Goal: Navigation & Orientation: Find specific page/section

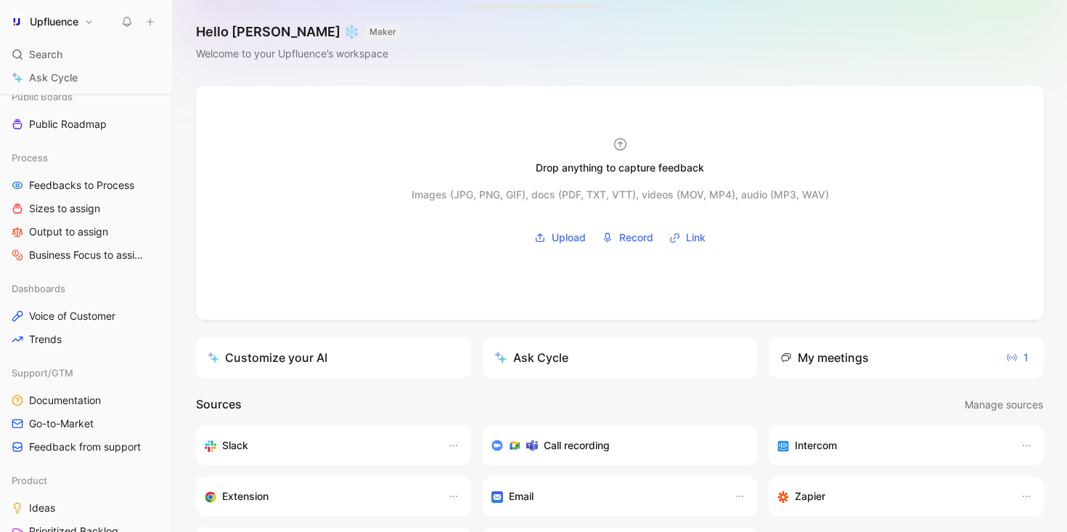
scroll to position [425, 0]
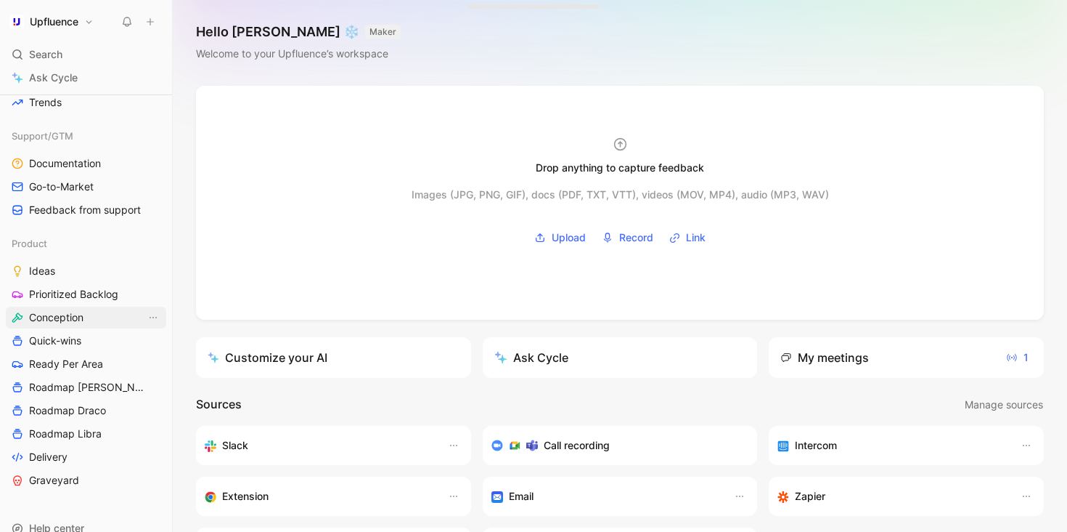
click at [69, 321] on span "Conception" at bounding box center [56, 317] width 54 height 15
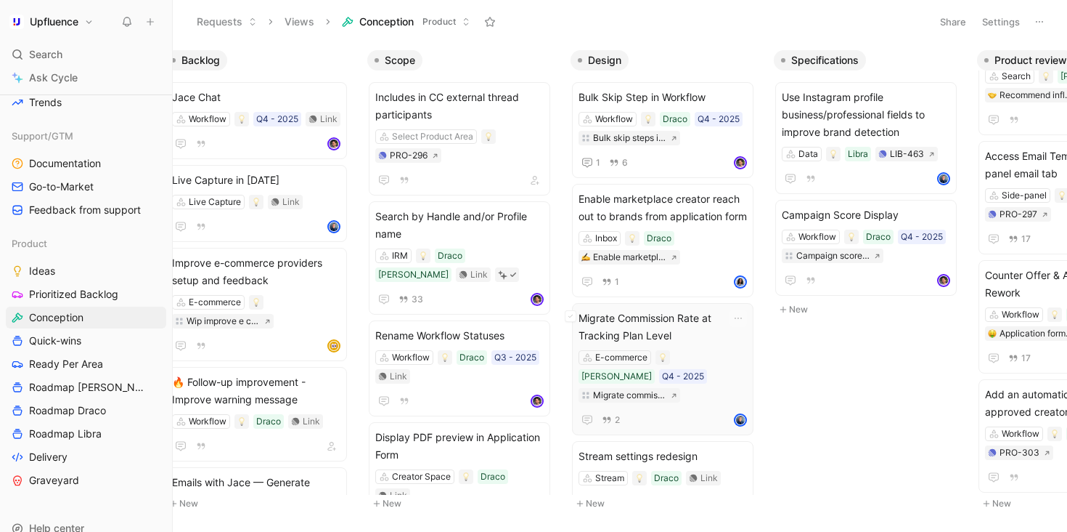
scroll to position [135, 0]
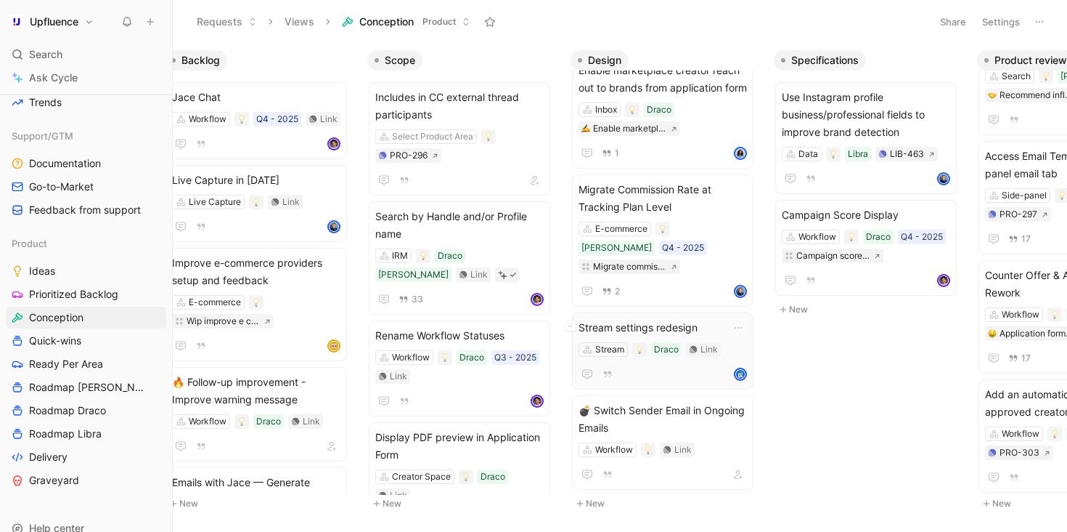
click at [683, 353] on div "Stream settings redesign Stream Draco Link" at bounding box center [663, 351] width 168 height 64
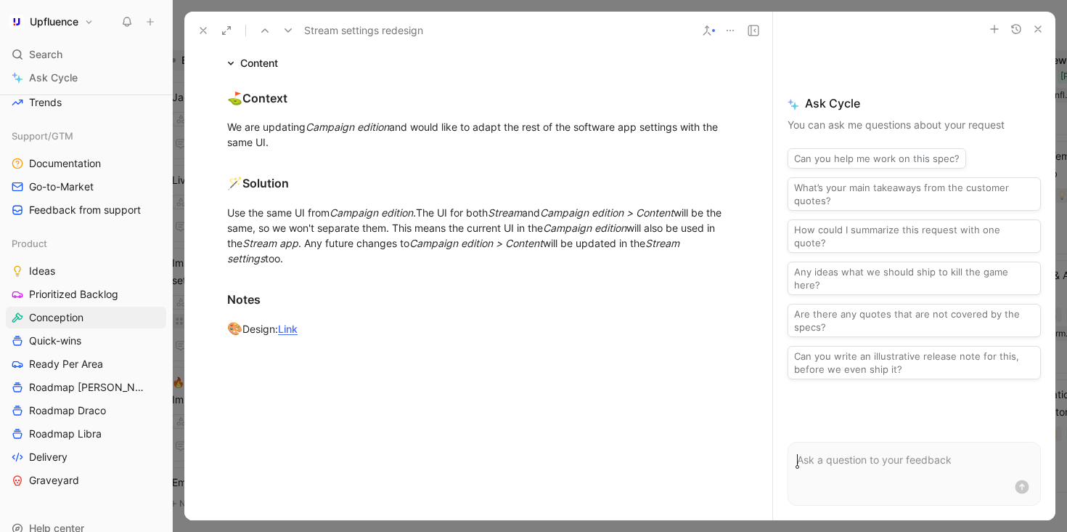
scroll to position [313, 0]
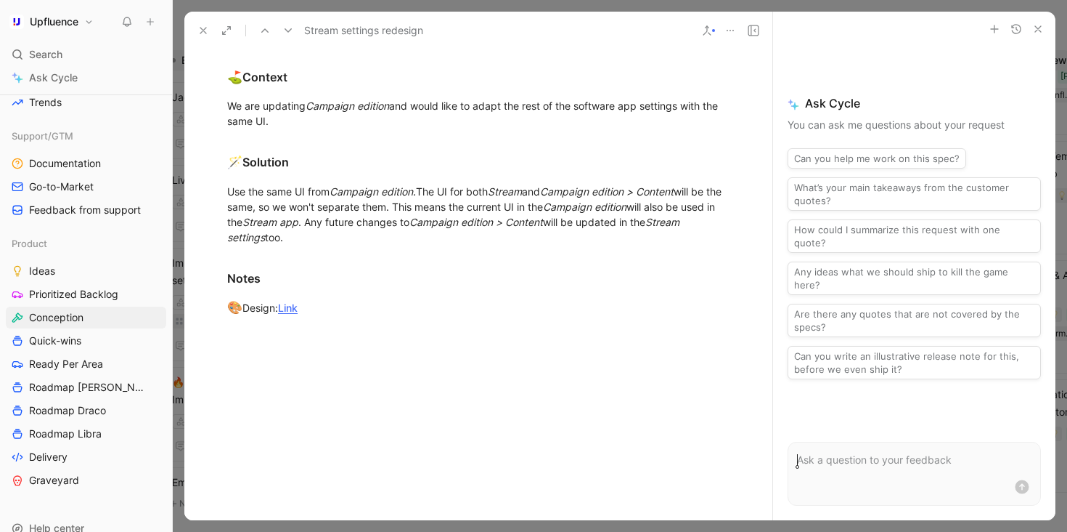
click at [198, 36] on icon at bounding box center [204, 31] width 12 height 12
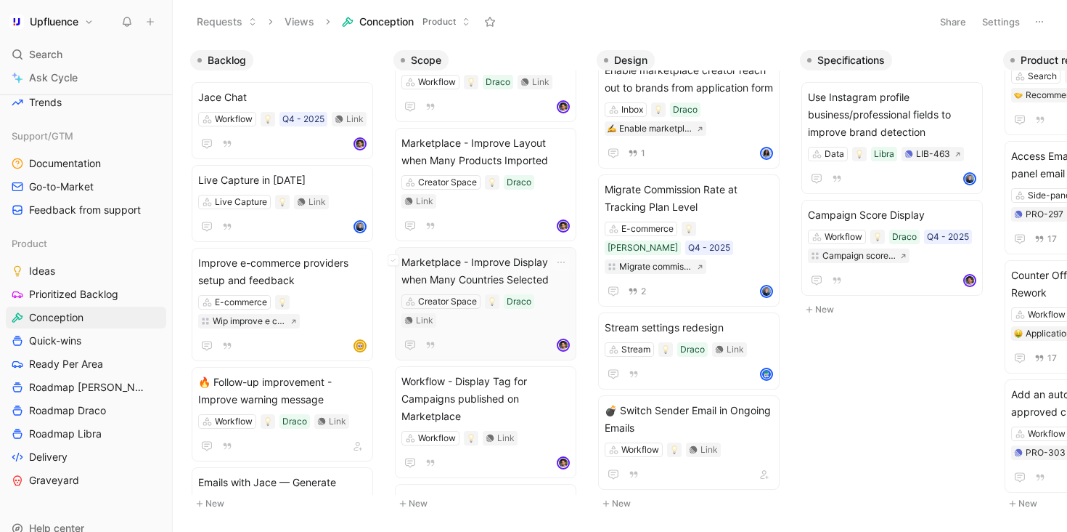
scroll to position [532, 0]
click at [518, 139] on span "Marketplace - Improve Layout when Many Products Imported" at bounding box center [486, 150] width 168 height 35
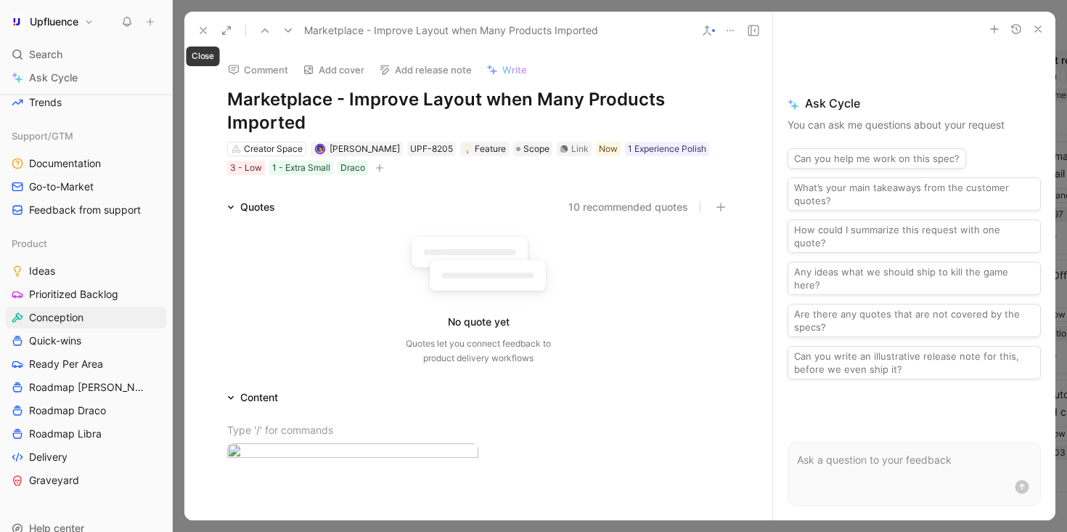
click at [205, 33] on icon at bounding box center [204, 31] width 12 height 12
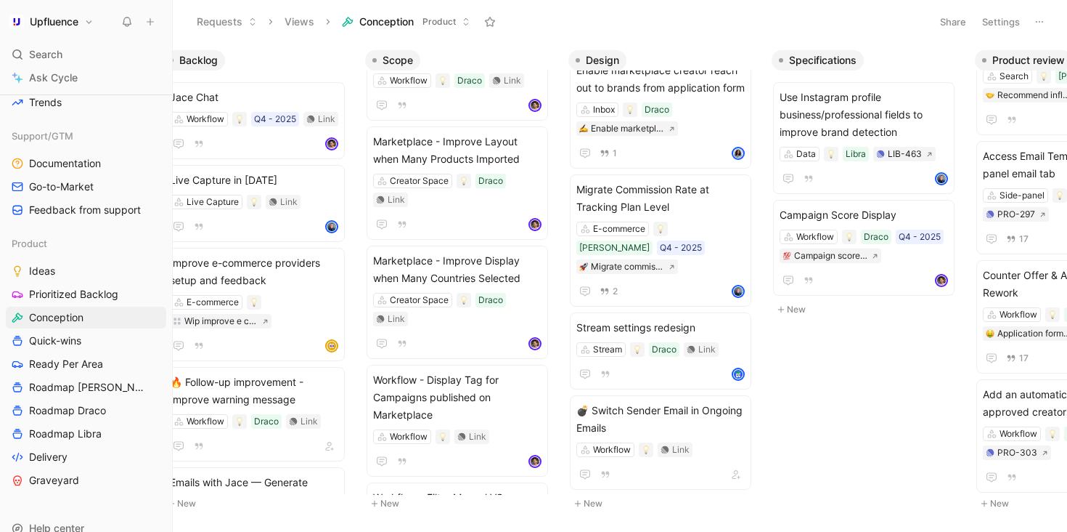
scroll to position [0, 29]
